Goal: Check status: Check status

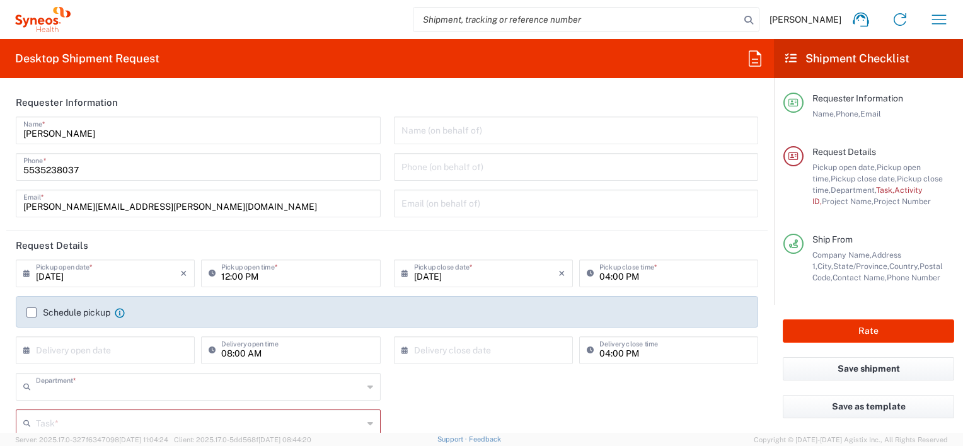
type input "4510"
type input "[GEOGRAPHIC_DATA]"
click at [933, 18] on icon "button" at bounding box center [939, 19] width 20 height 20
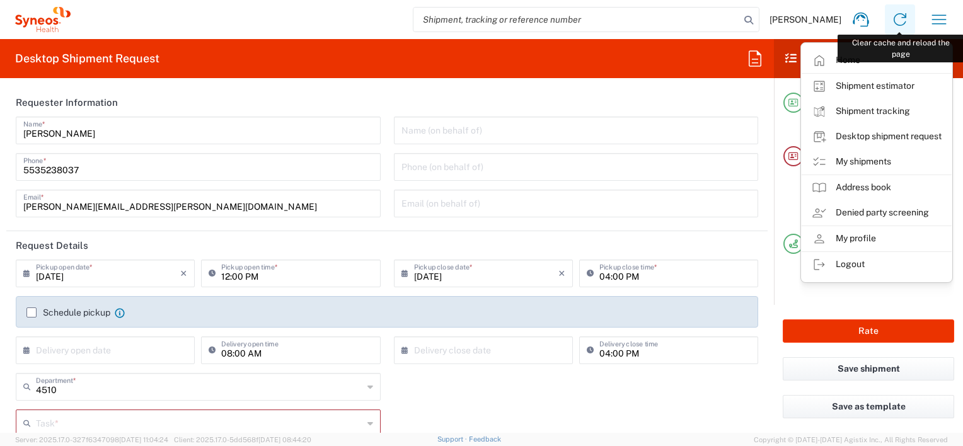
type input "INC Research Clin Svcs [GEOGRAPHIC_DATA]"
drag, startPoint x: 866, startPoint y: 167, endPoint x: 850, endPoint y: 140, distance: 31.7
click at [866, 167] on link "My shipments" at bounding box center [877, 161] width 150 height 25
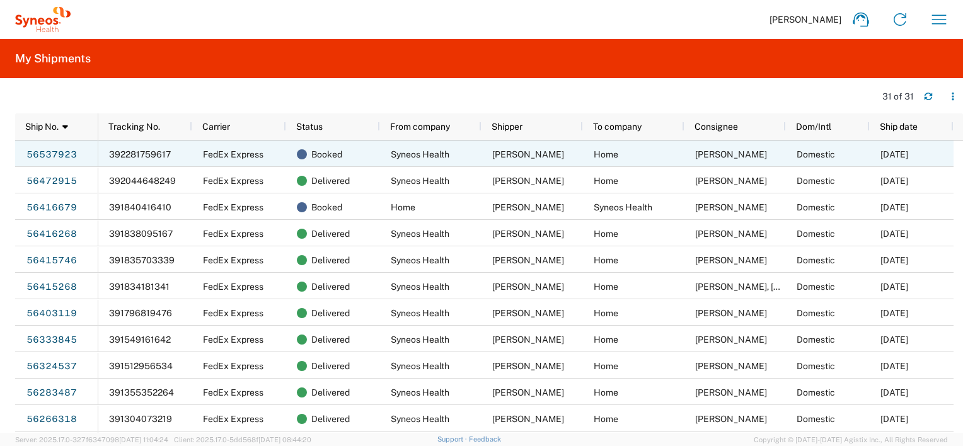
click at [152, 141] on div "392281759617" at bounding box center [145, 154] width 94 height 26
drag, startPoint x: 149, startPoint y: 151, endPoint x: 121, endPoint y: 156, distance: 28.3
click at [121, 156] on span "392281759617" at bounding box center [140, 154] width 62 height 10
click at [48, 159] on link "56537923" at bounding box center [52, 154] width 52 height 20
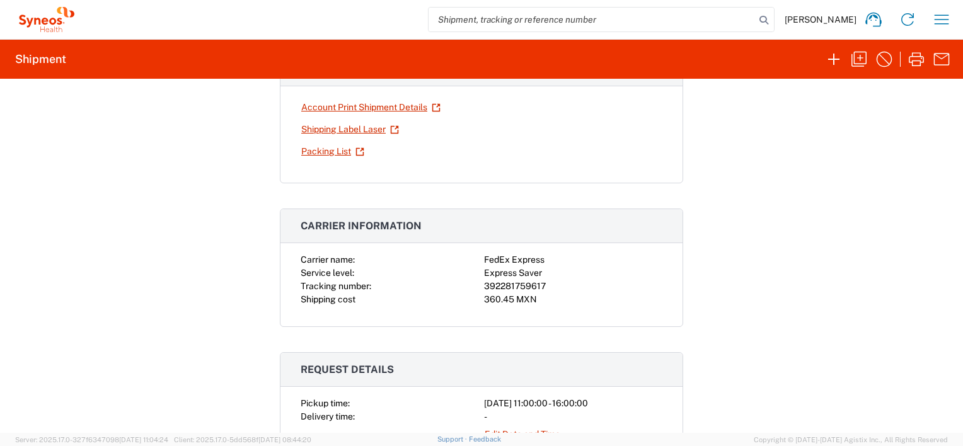
scroll to position [252, 0]
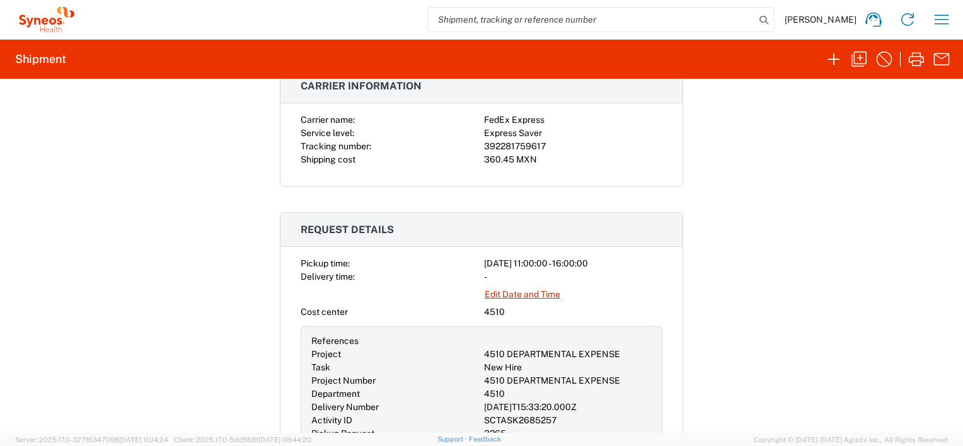
click at [517, 141] on div "392281759617" at bounding box center [573, 146] width 178 height 13
copy div "392281759617"
